Goal: Transaction & Acquisition: Obtain resource

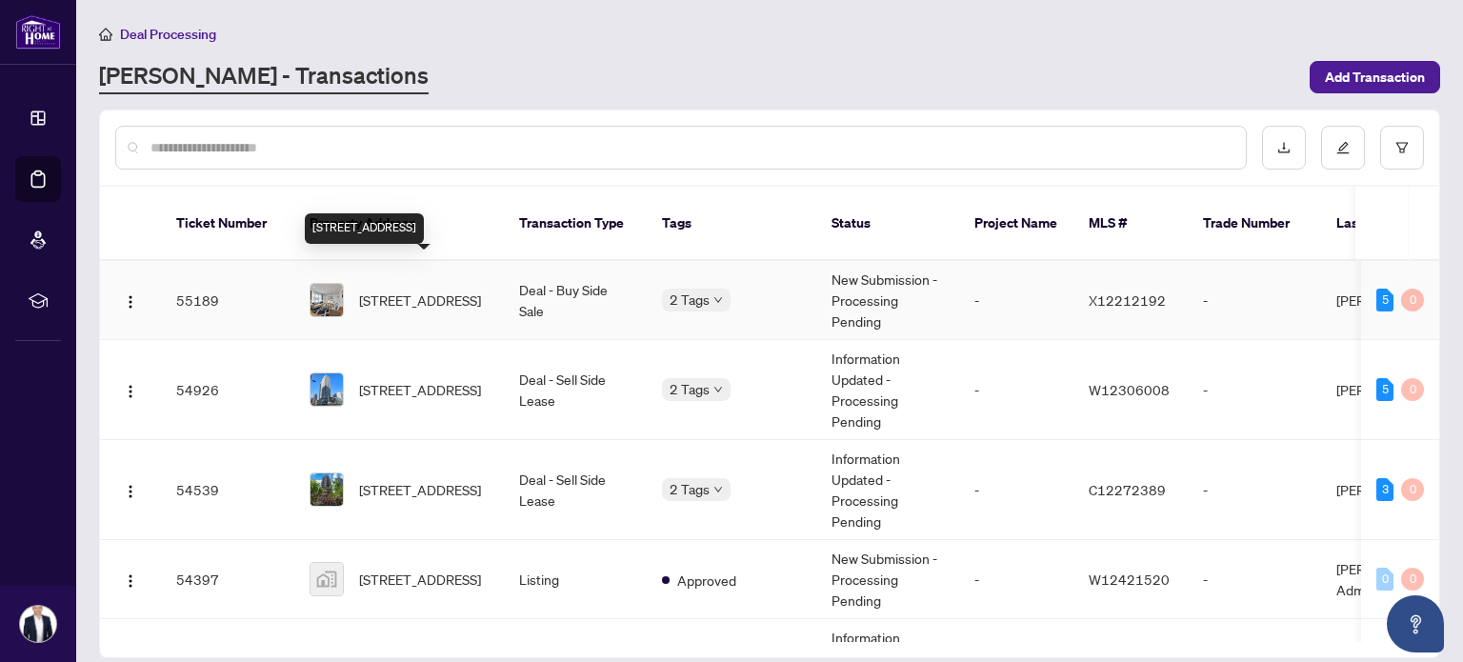
click at [412, 290] on span "[STREET_ADDRESS]" at bounding box center [420, 300] width 122 height 21
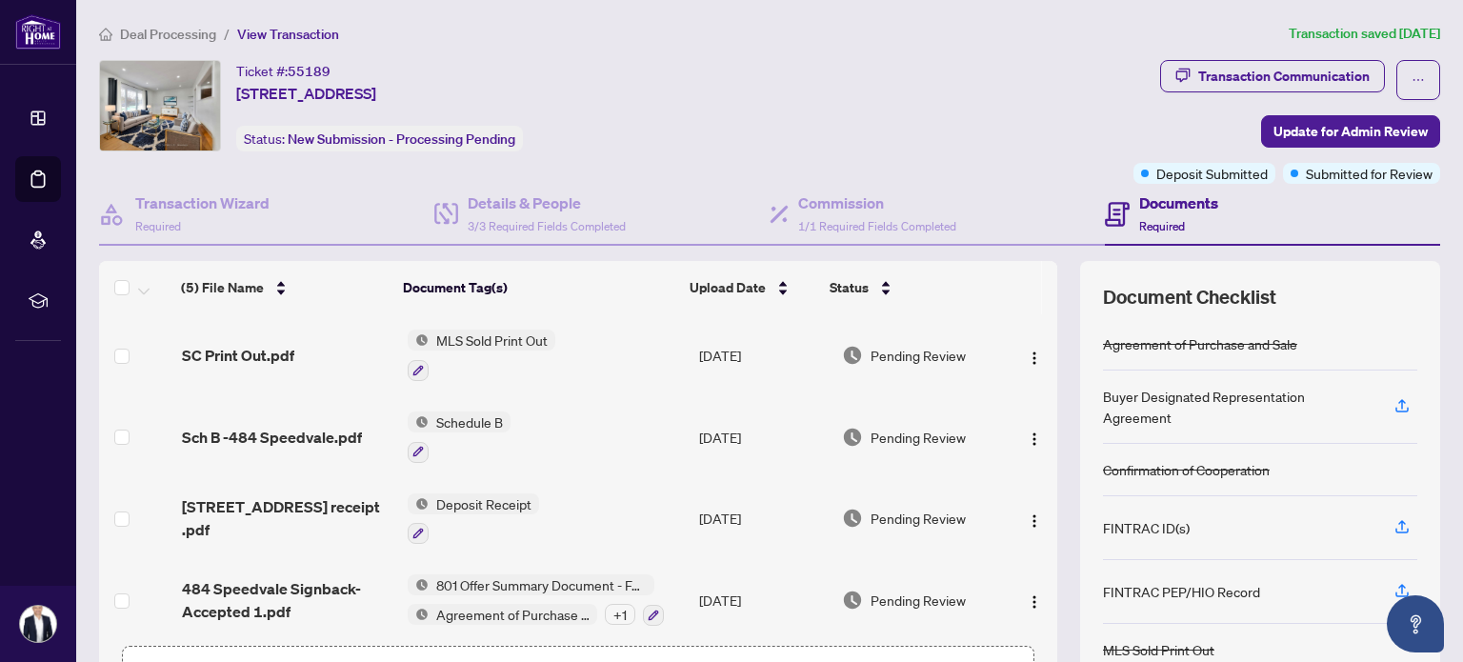
scroll to position [85, 0]
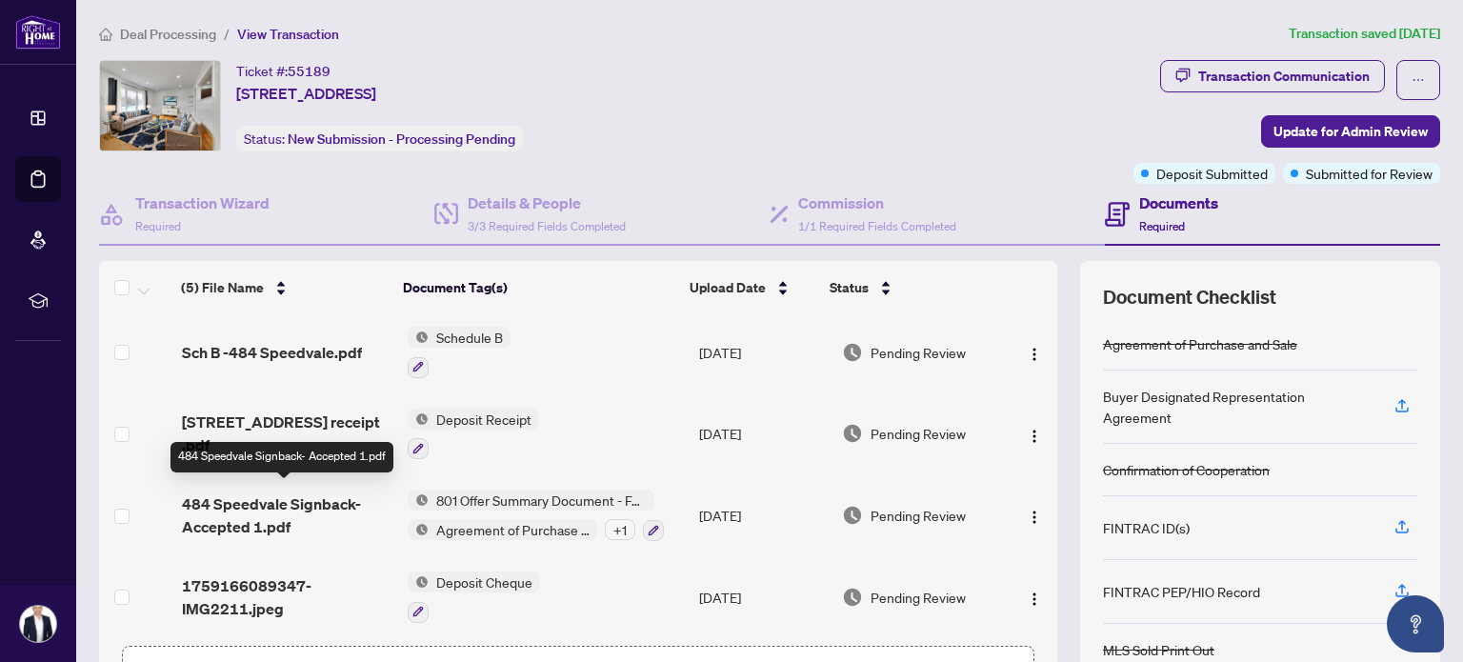
click at [250, 505] on span "484 Speedvale Signback- Accepted 1.pdf" at bounding box center [287, 516] width 210 height 46
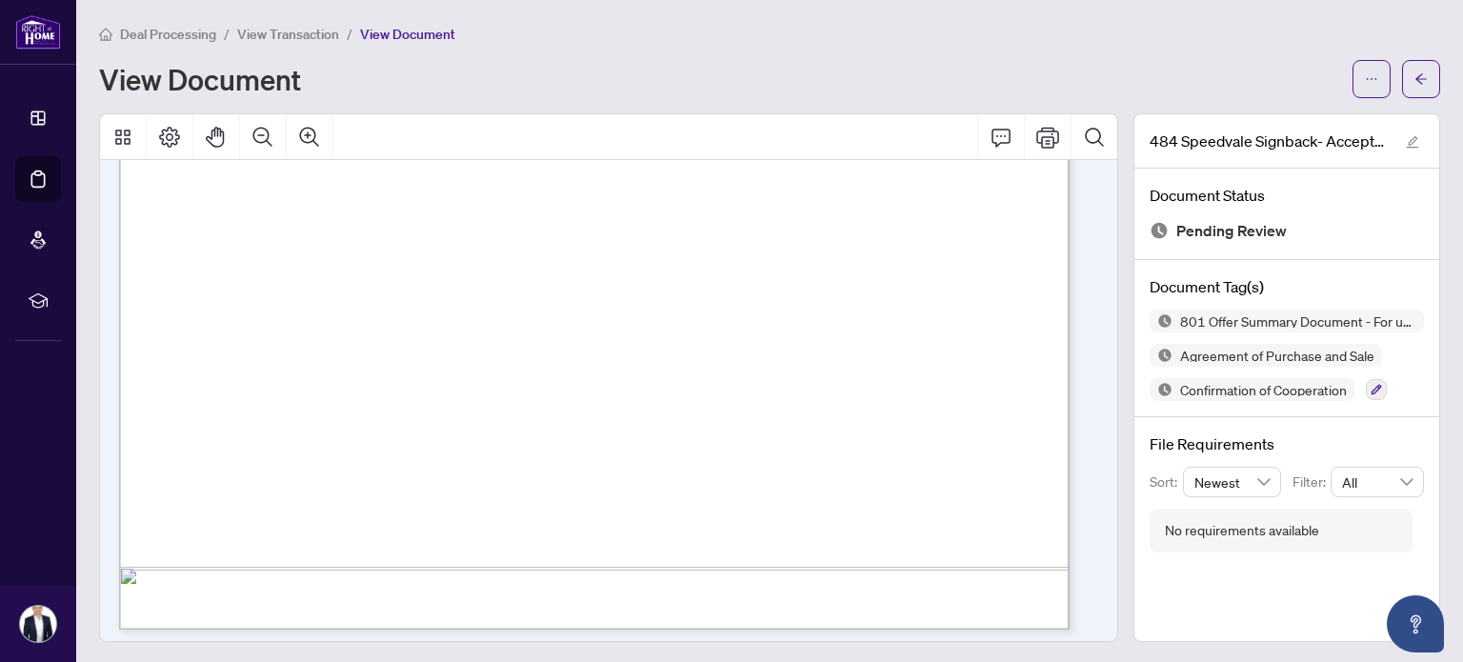
scroll to position [3206, 0]
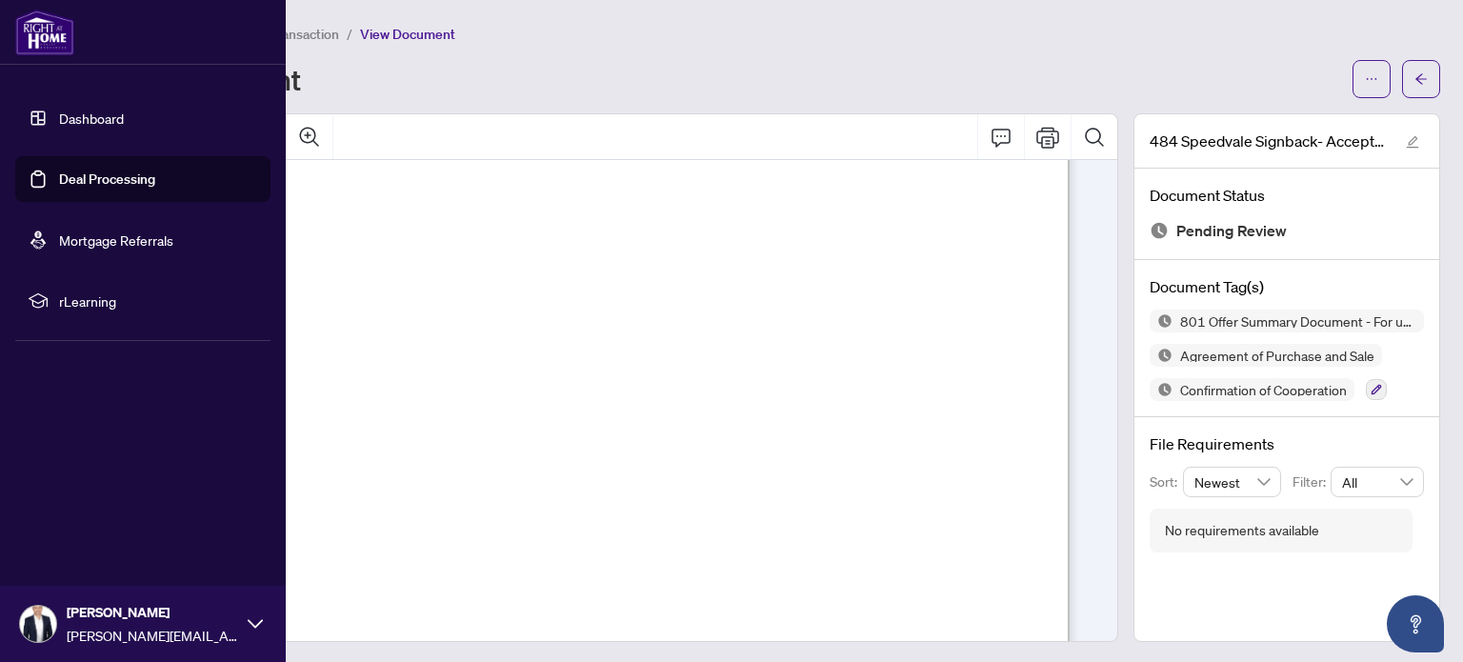
click at [59, 110] on link "Dashboard" at bounding box center [91, 118] width 65 height 17
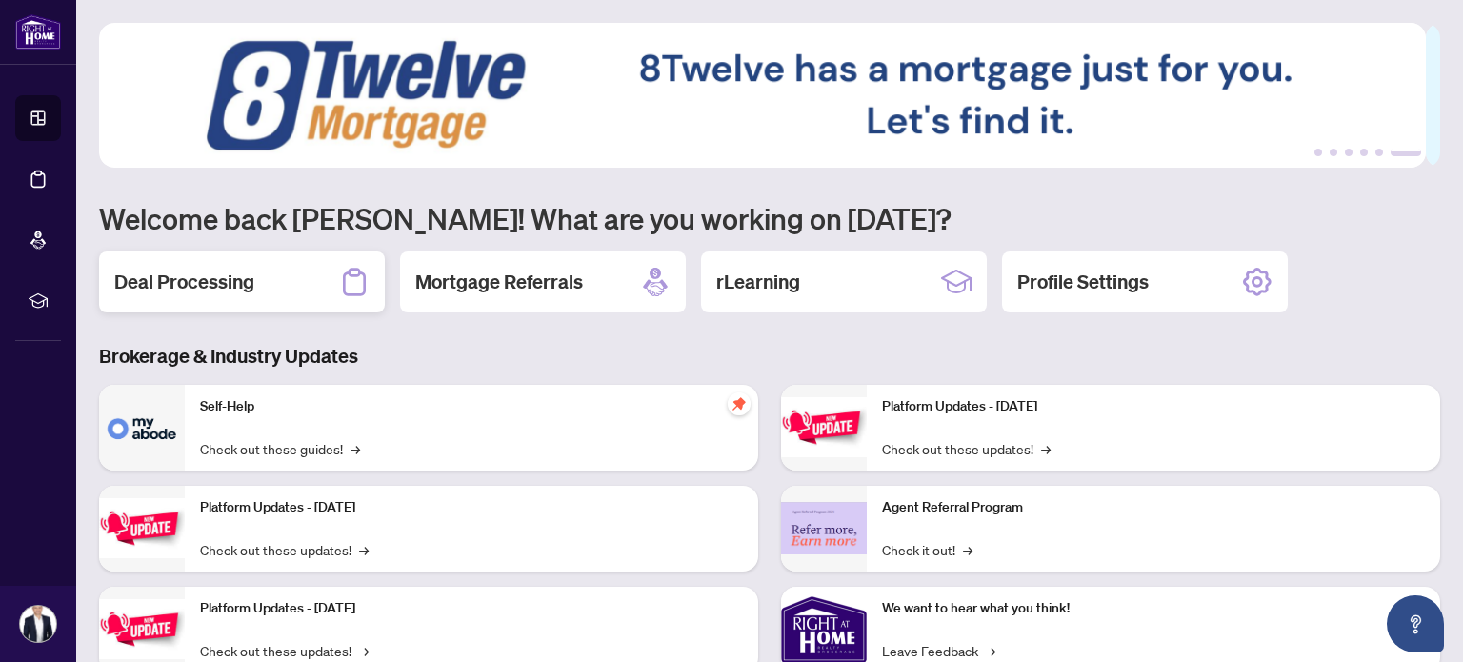
click at [210, 258] on div "Deal Processing" at bounding box center [242, 282] width 286 height 61
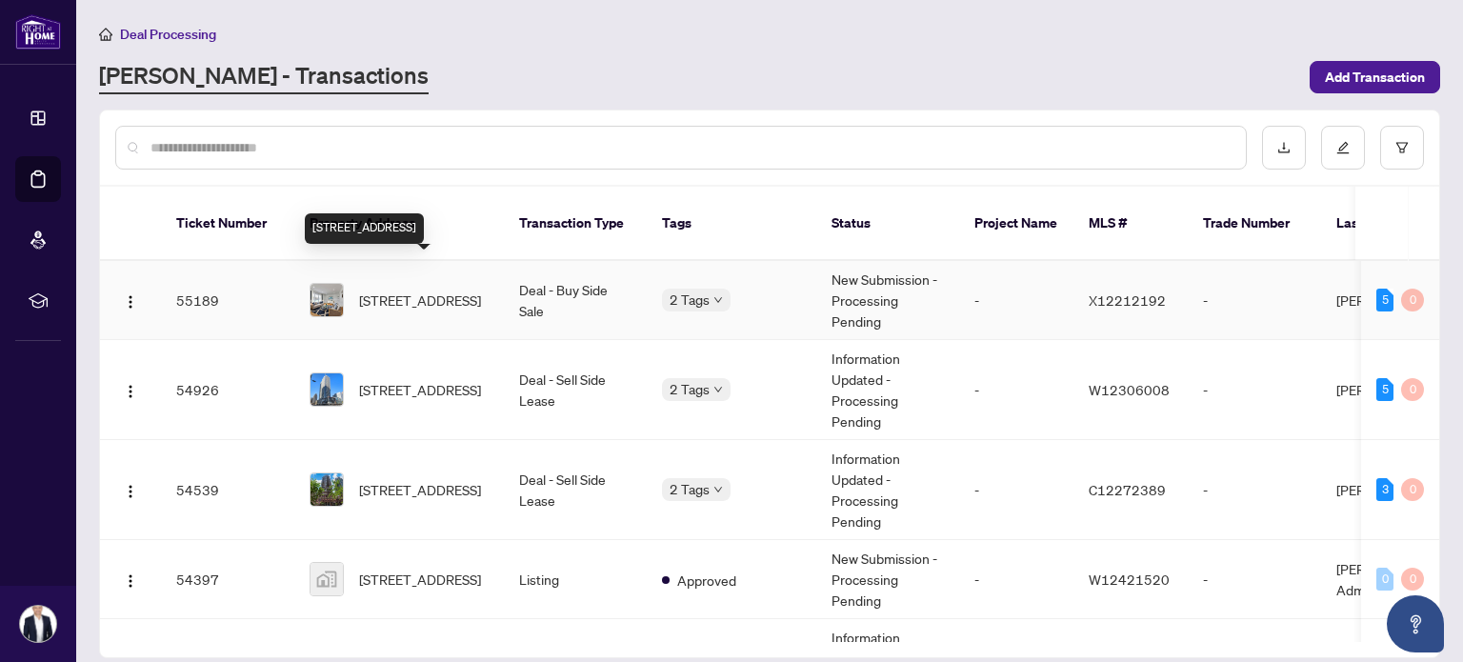
click at [392, 290] on span "[STREET_ADDRESS]" at bounding box center [420, 300] width 122 height 21
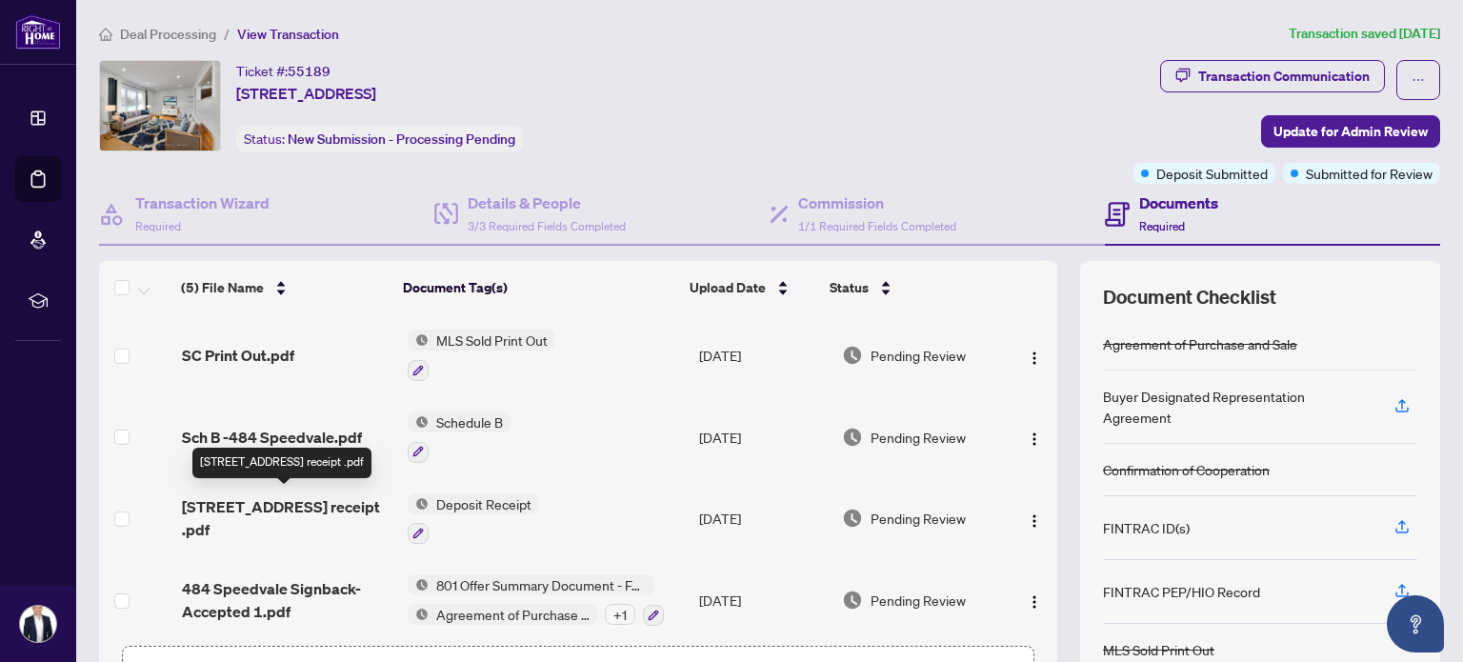
click at [272, 498] on span "[STREET_ADDRESS] receipt .pdf" at bounding box center [287, 518] width 210 height 46
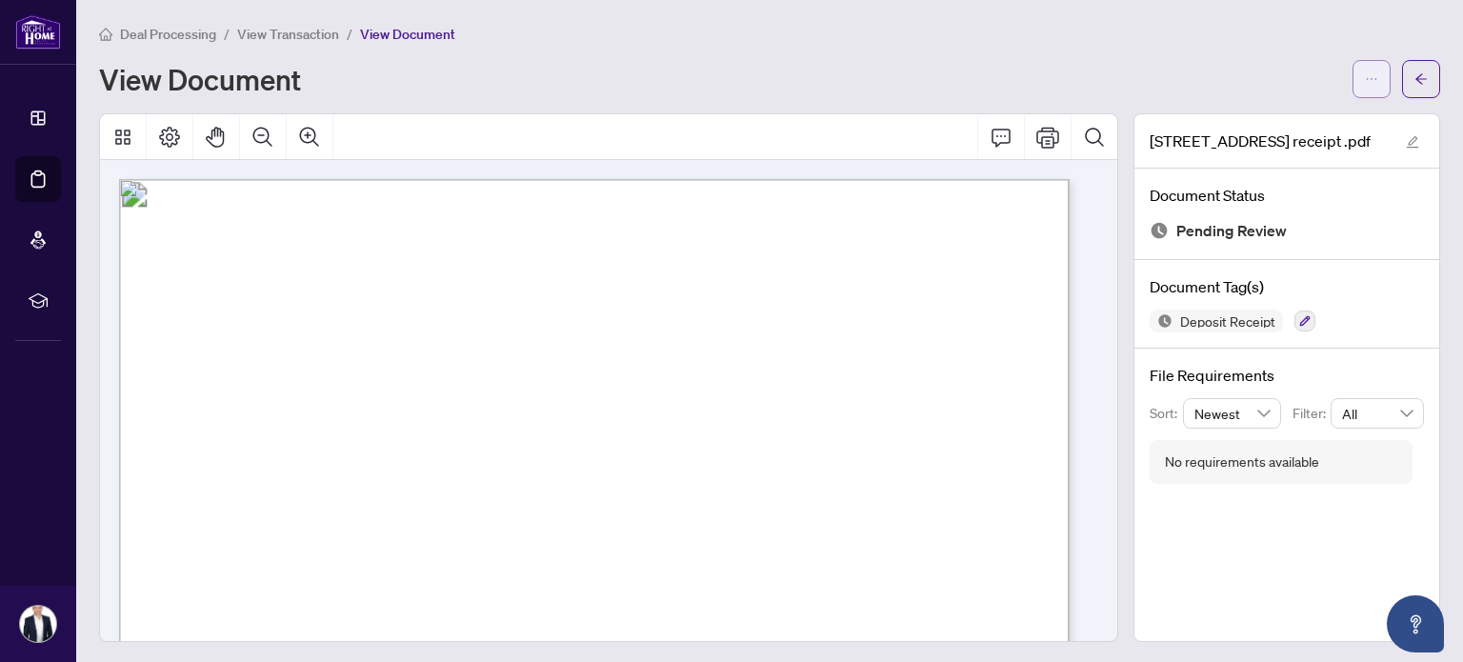
click at [1365, 75] on icon "ellipsis" at bounding box center [1371, 78] width 13 height 13
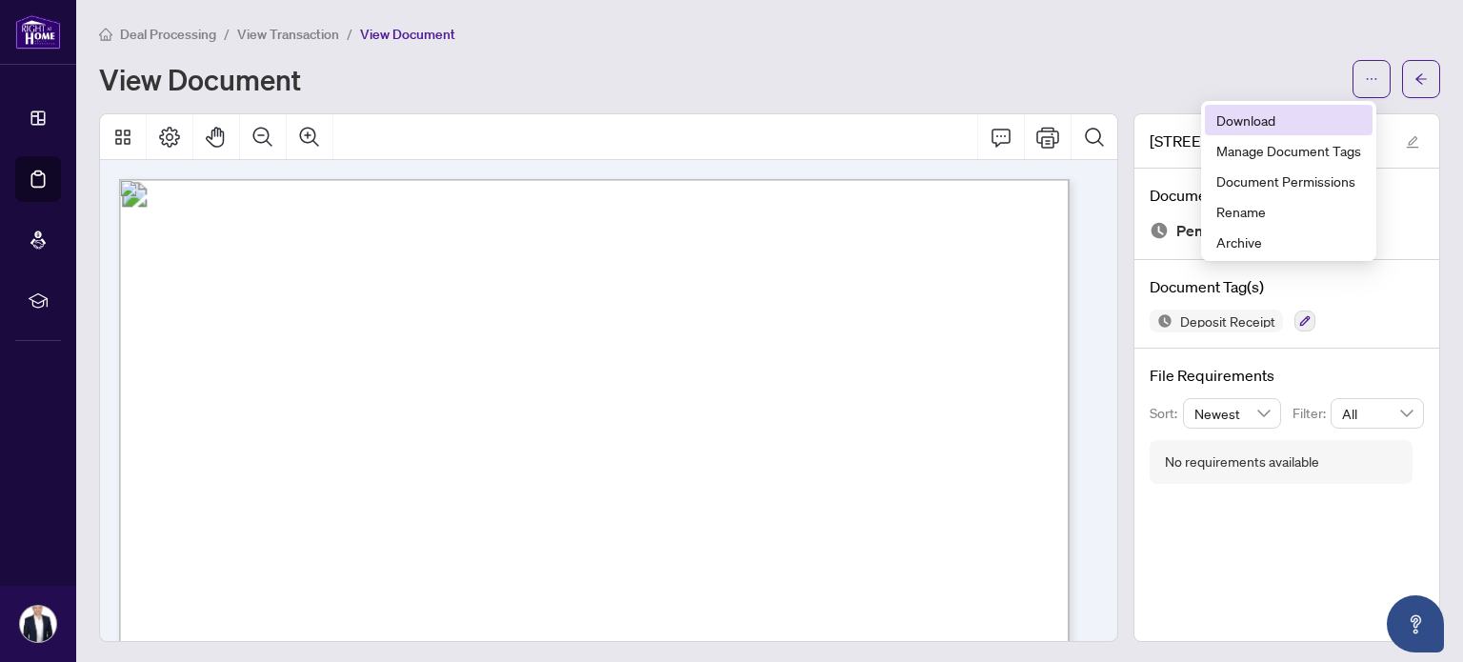
click at [1263, 121] on span "Download" at bounding box center [1289, 120] width 145 height 21
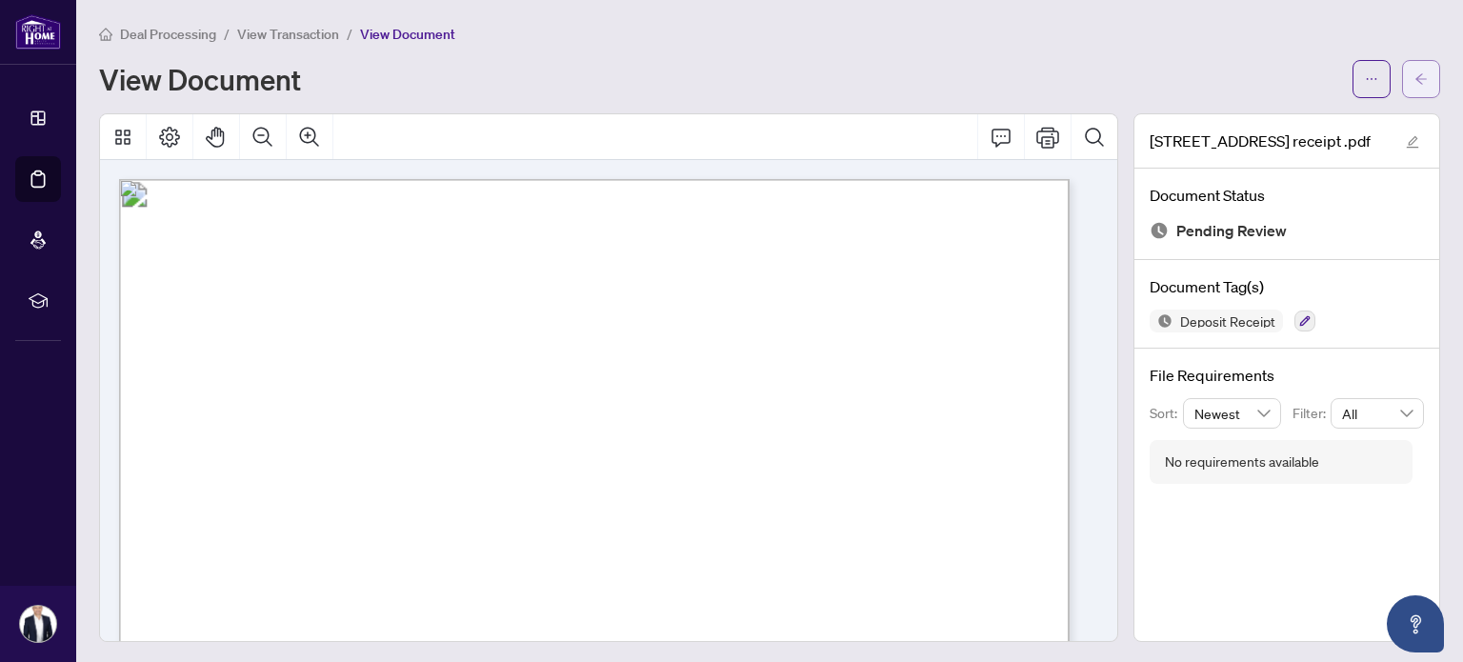
click at [1402, 83] on button "button" at bounding box center [1421, 79] width 38 height 38
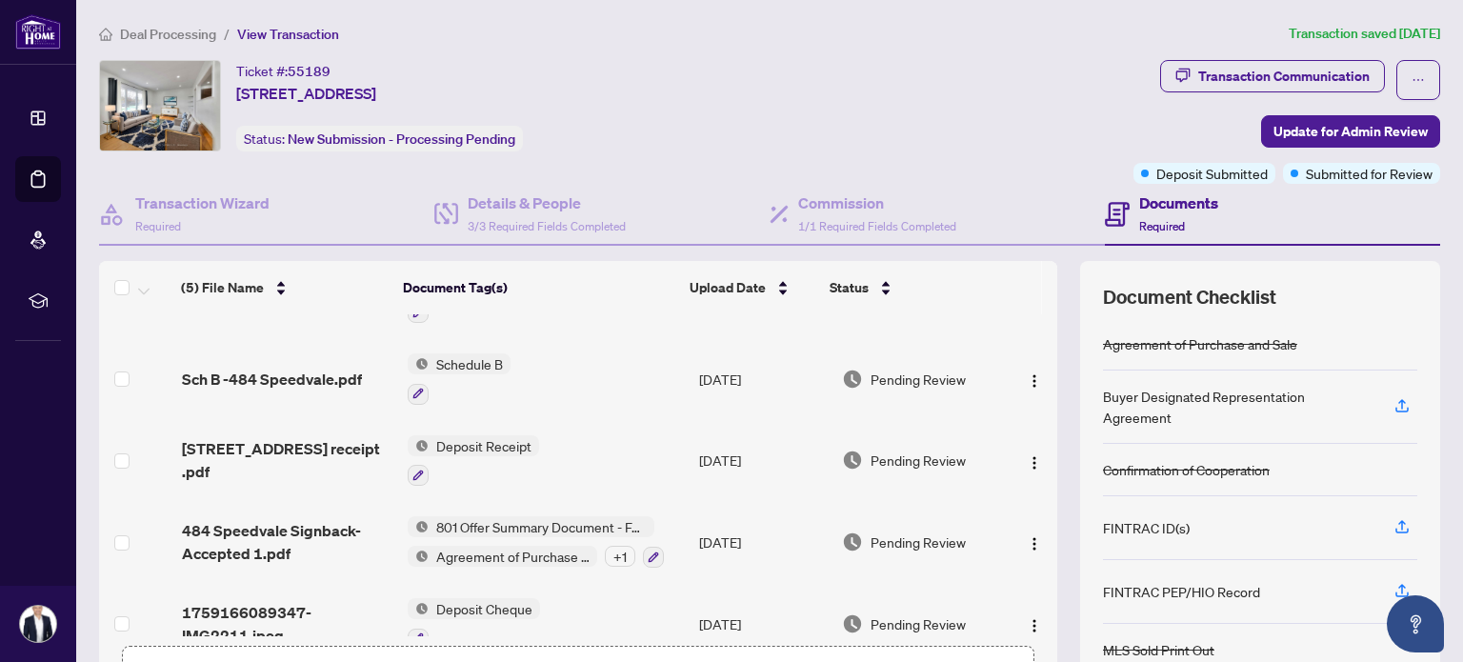
scroll to position [85, 0]
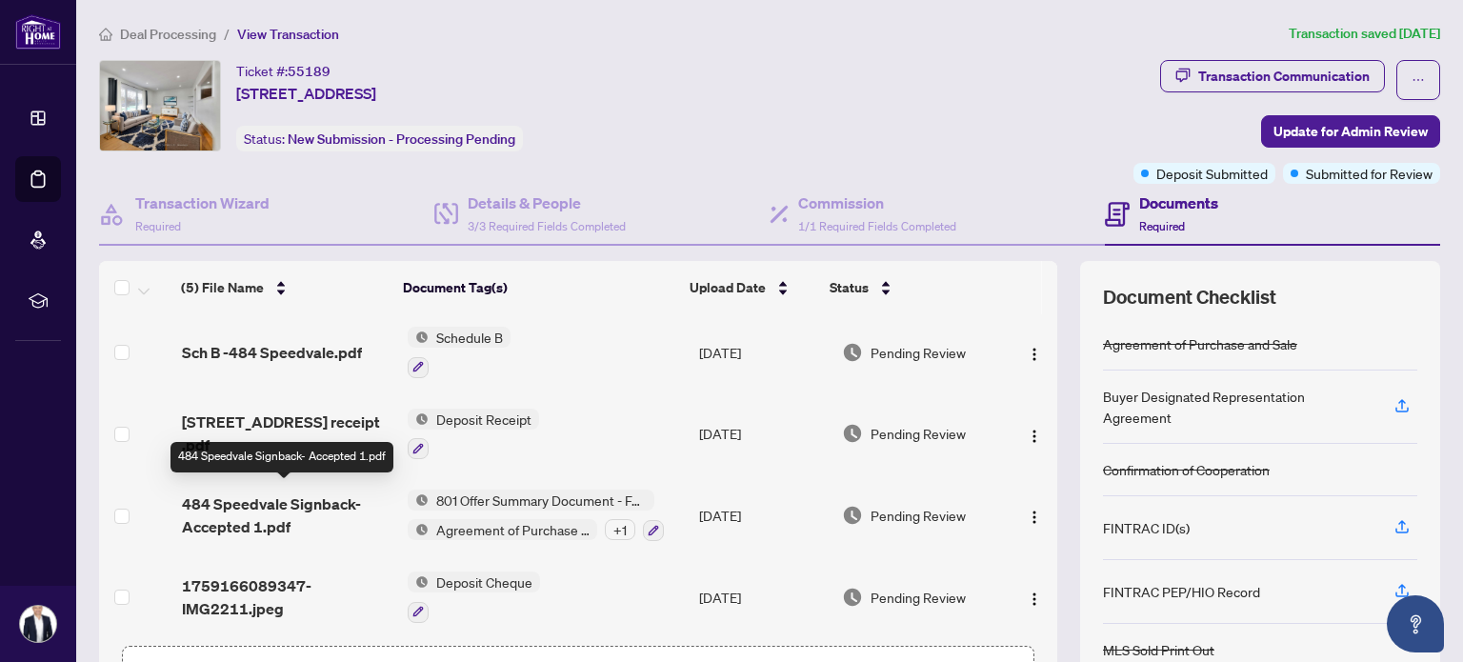
click at [267, 497] on span "484 Speedvale Signback- Accepted 1.pdf" at bounding box center [287, 516] width 210 height 46
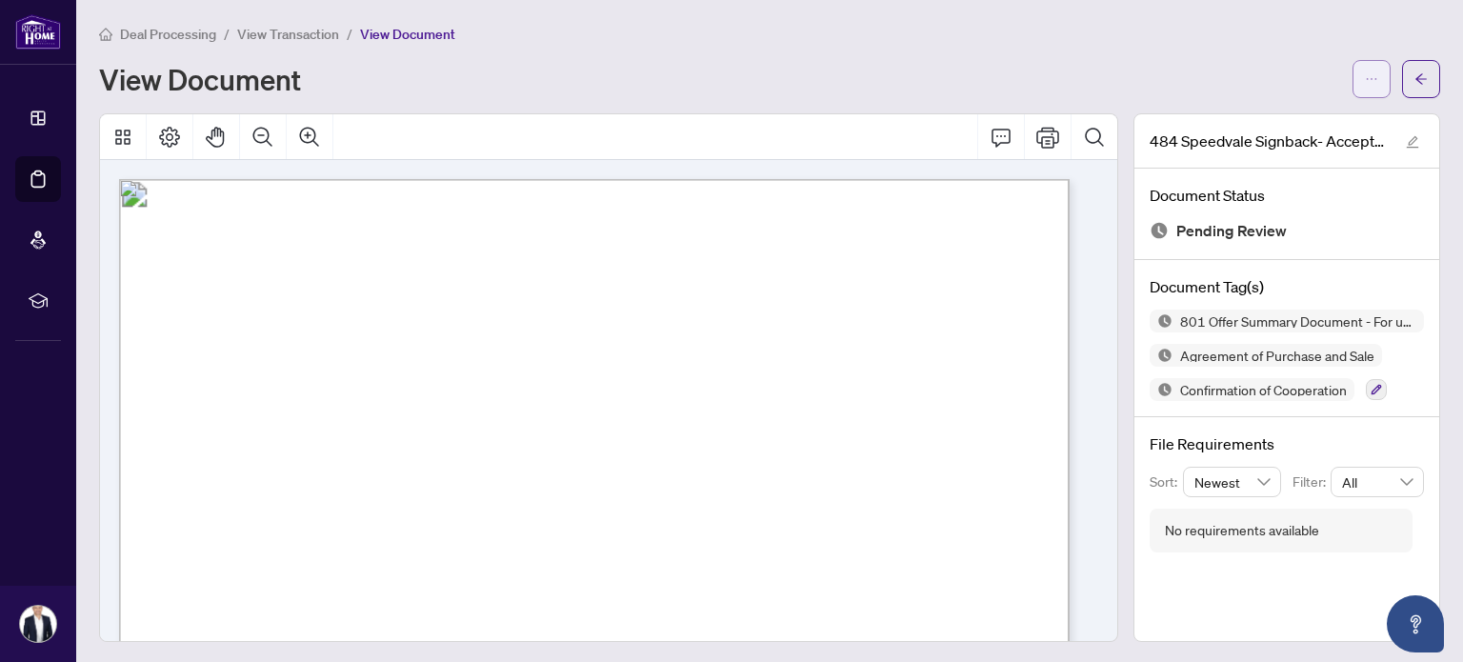
click at [1365, 81] on icon "ellipsis" at bounding box center [1371, 78] width 13 height 13
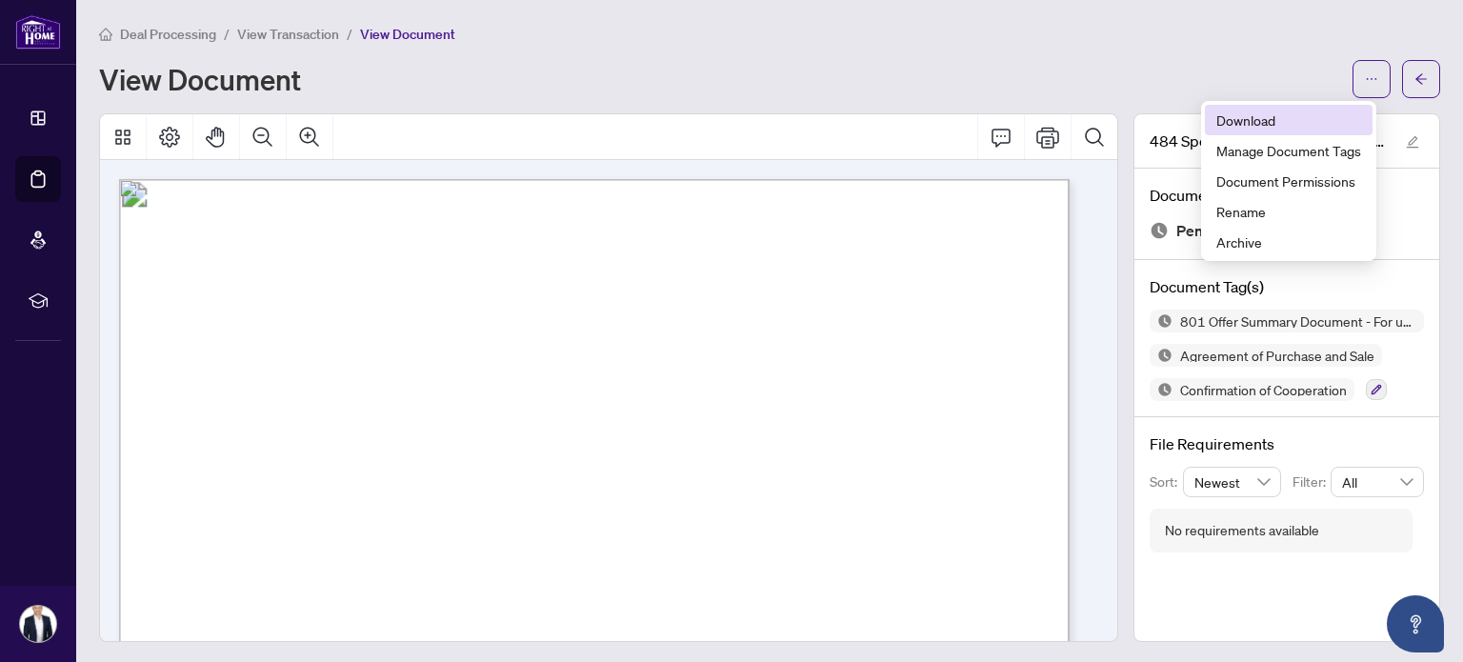
click at [1235, 119] on span "Download" at bounding box center [1289, 120] width 145 height 21
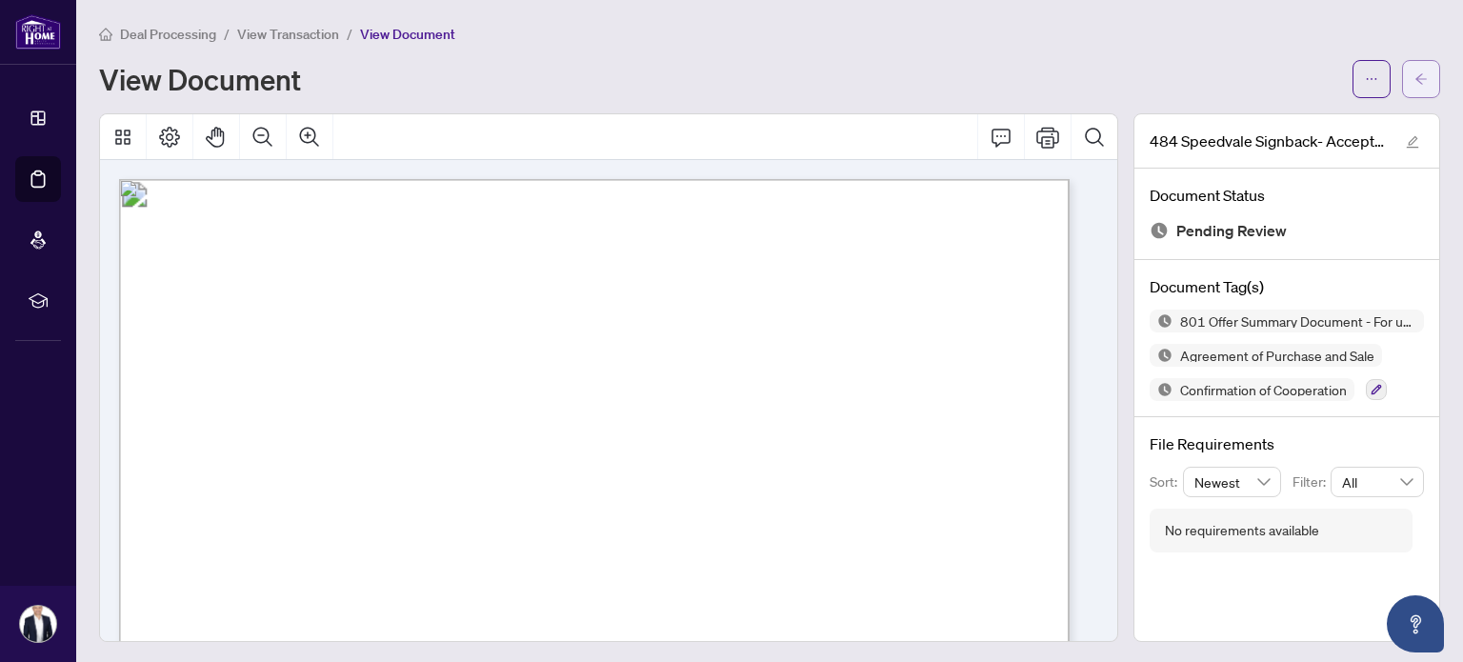
click at [1421, 80] on button "button" at bounding box center [1421, 79] width 38 height 38
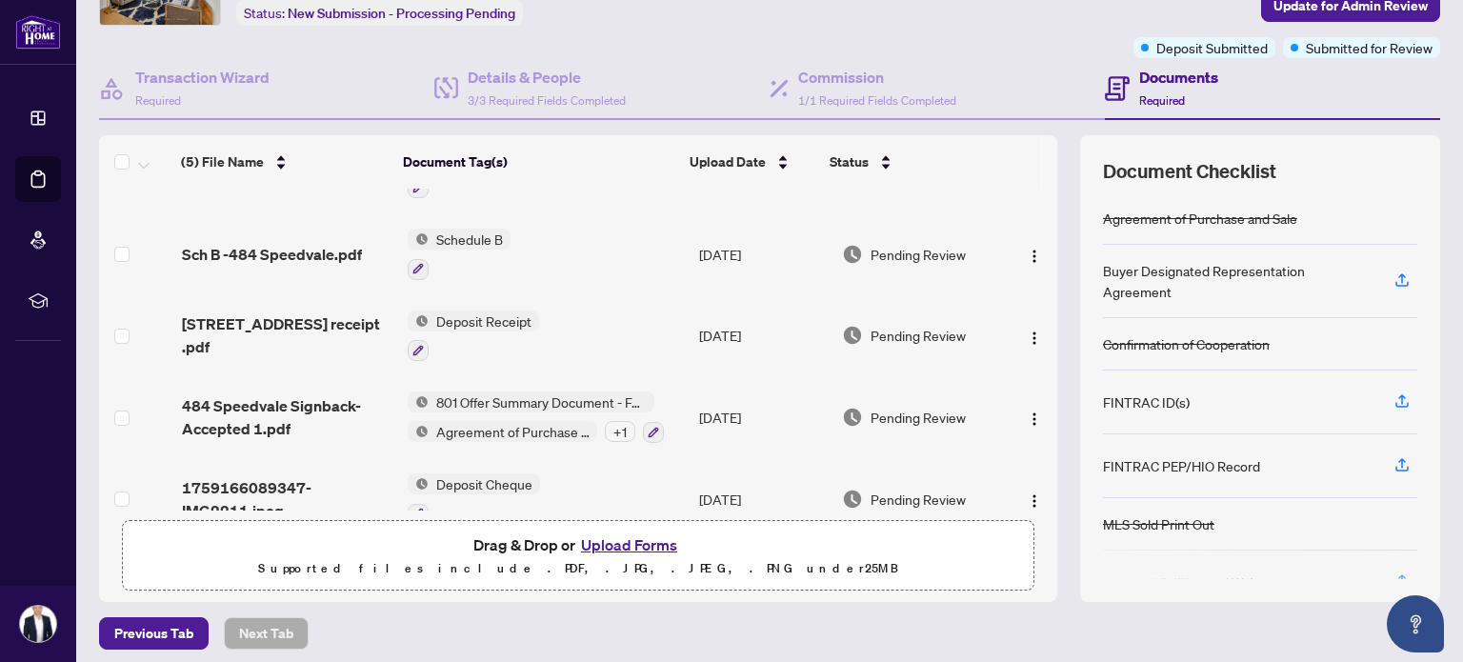
scroll to position [85, 0]
